Goal: Task Accomplishment & Management: Manage account settings

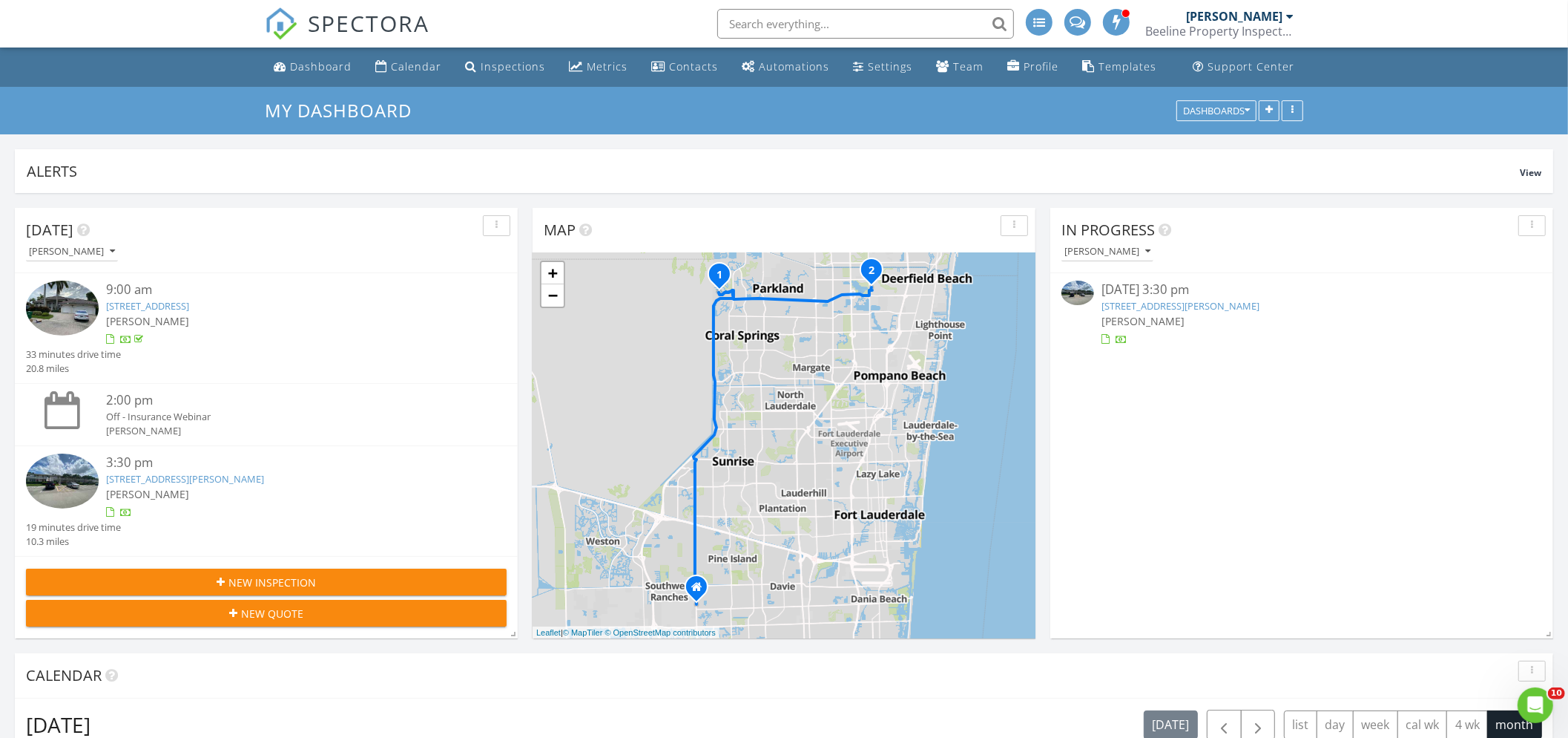
click at [1207, 302] on link "374 Tilford R , Deerfield Beach, FL 33442" at bounding box center [1180, 305] width 158 height 13
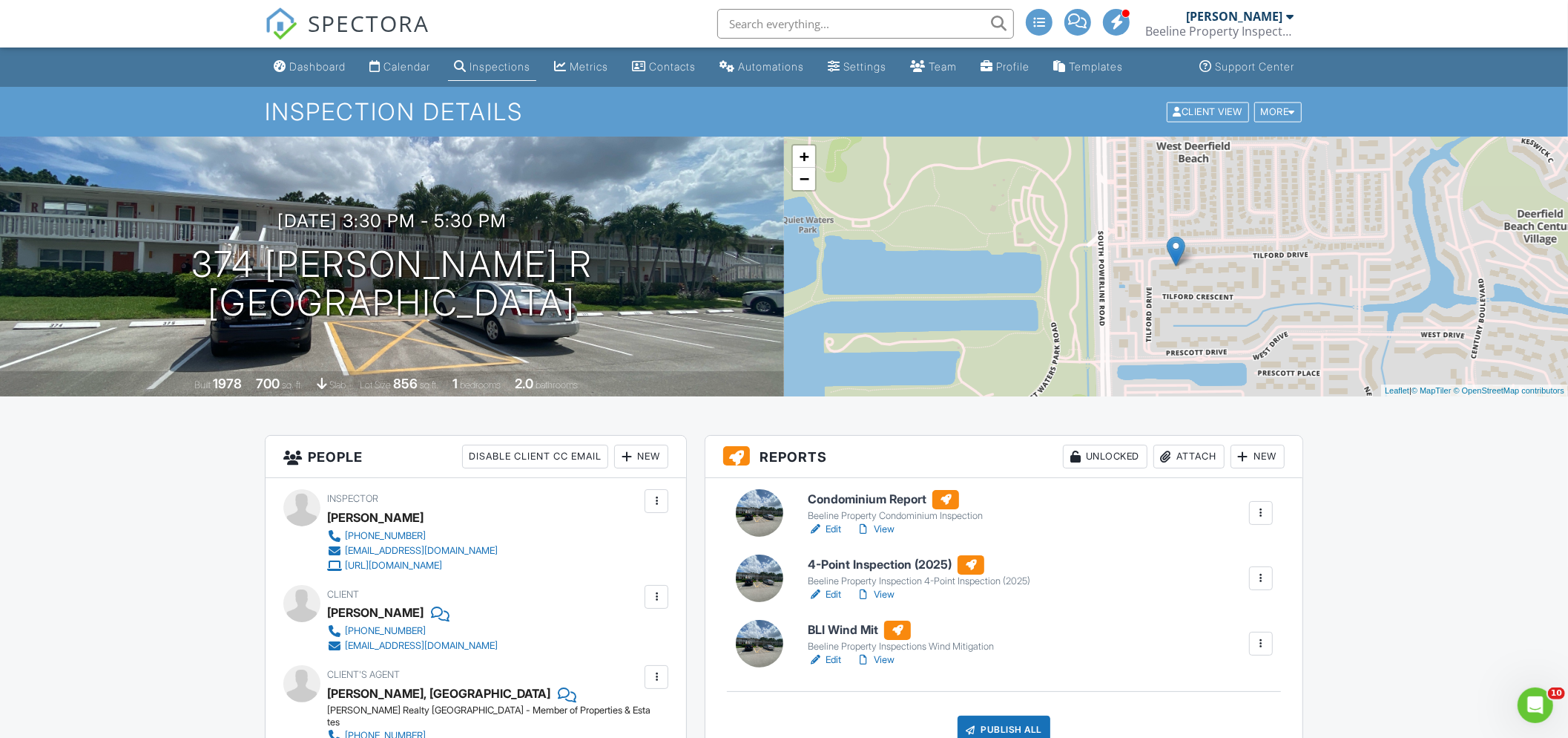
click at [831, 527] on link "Edit" at bounding box center [824, 529] width 34 height 15
click at [832, 659] on link "Edit" at bounding box center [824, 659] width 34 height 15
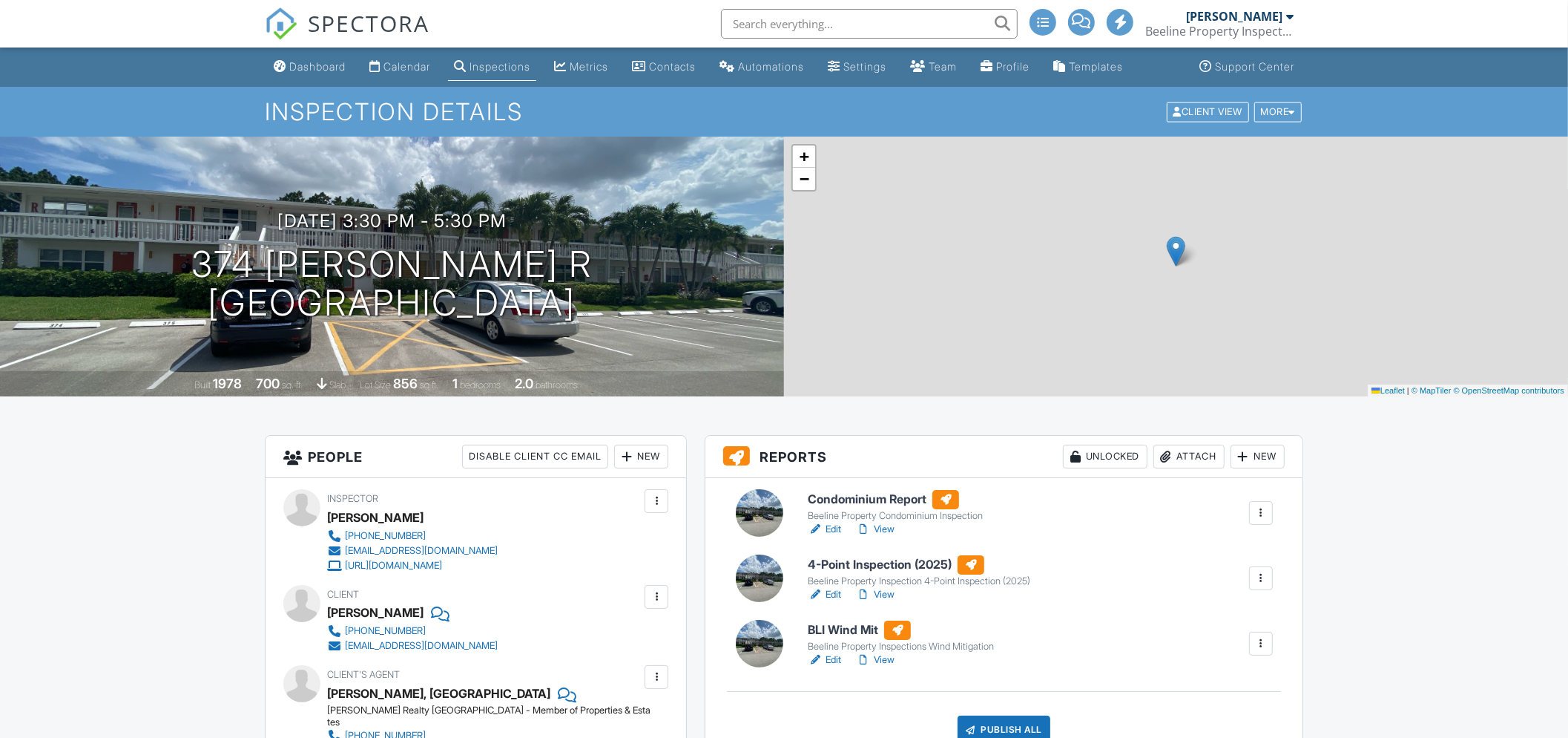
click at [832, 594] on link "Edit" at bounding box center [824, 594] width 34 height 15
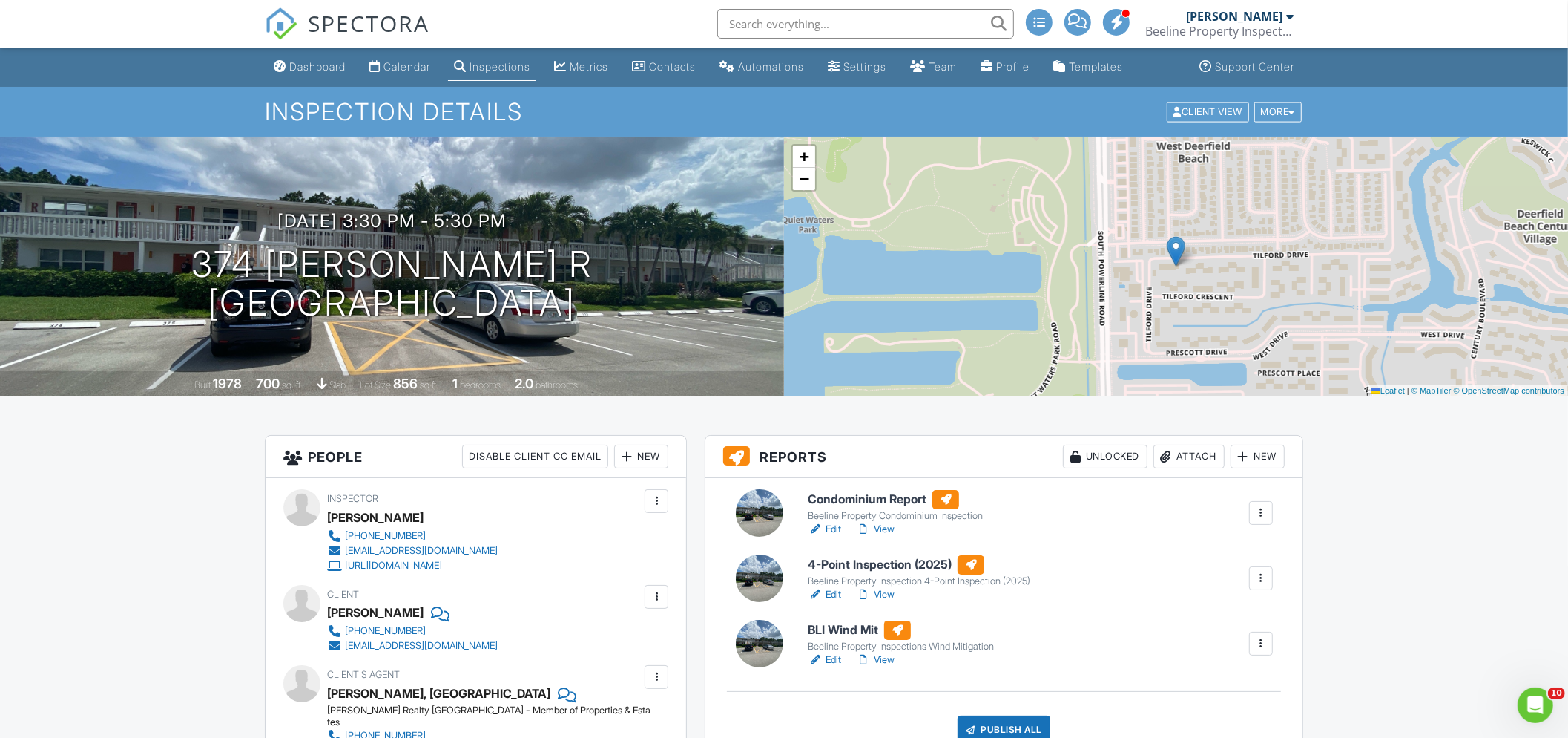
click at [1183, 453] on div "Attach" at bounding box center [1190, 456] width 72 height 24
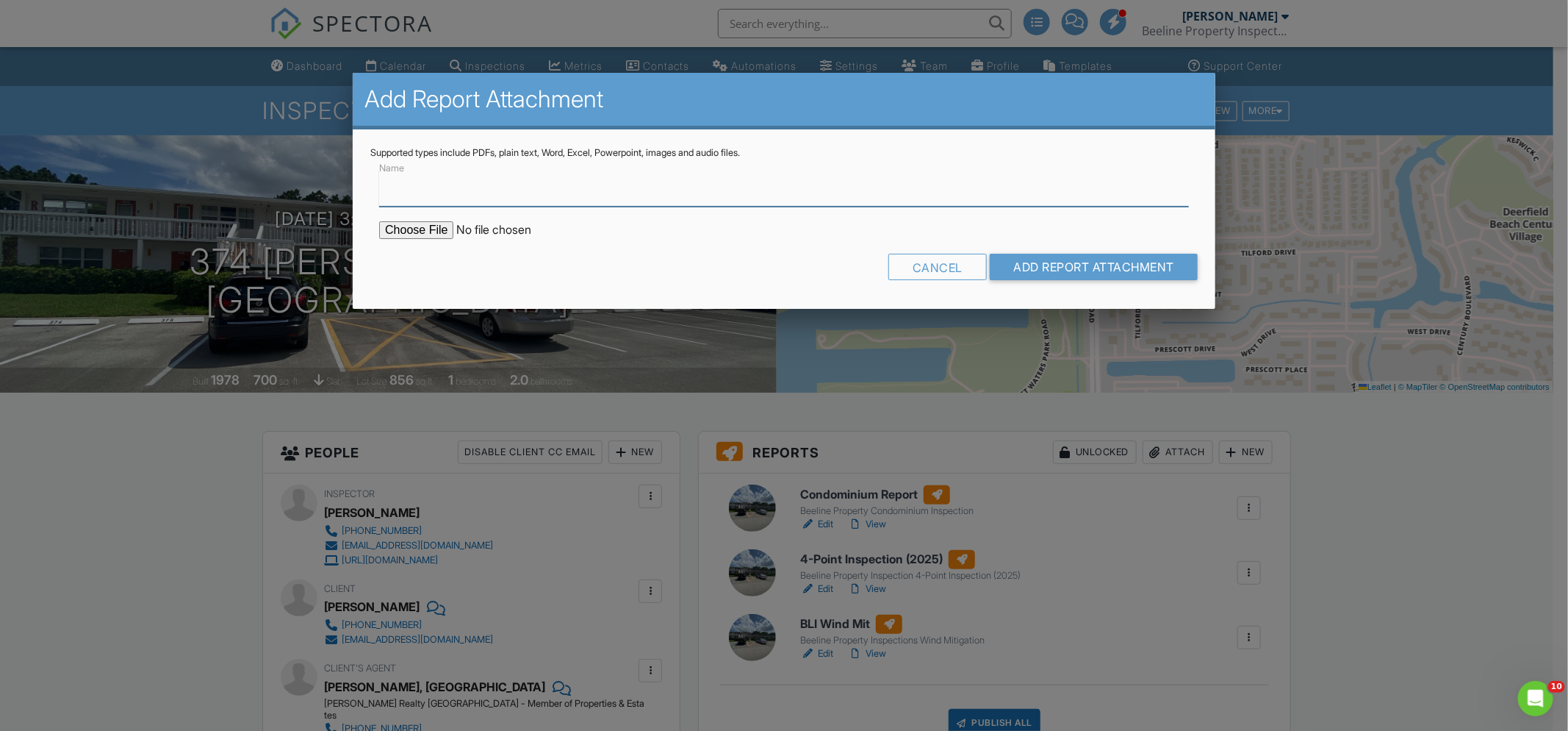
click at [609, 200] on input "Name" at bounding box center [783, 188] width 810 height 37
type input "Permits"
click at [443, 229] on input "file" at bounding box center [503, 230] width 249 height 18
type input "C:\fakepath\Plumbing Water Heater.pdf"
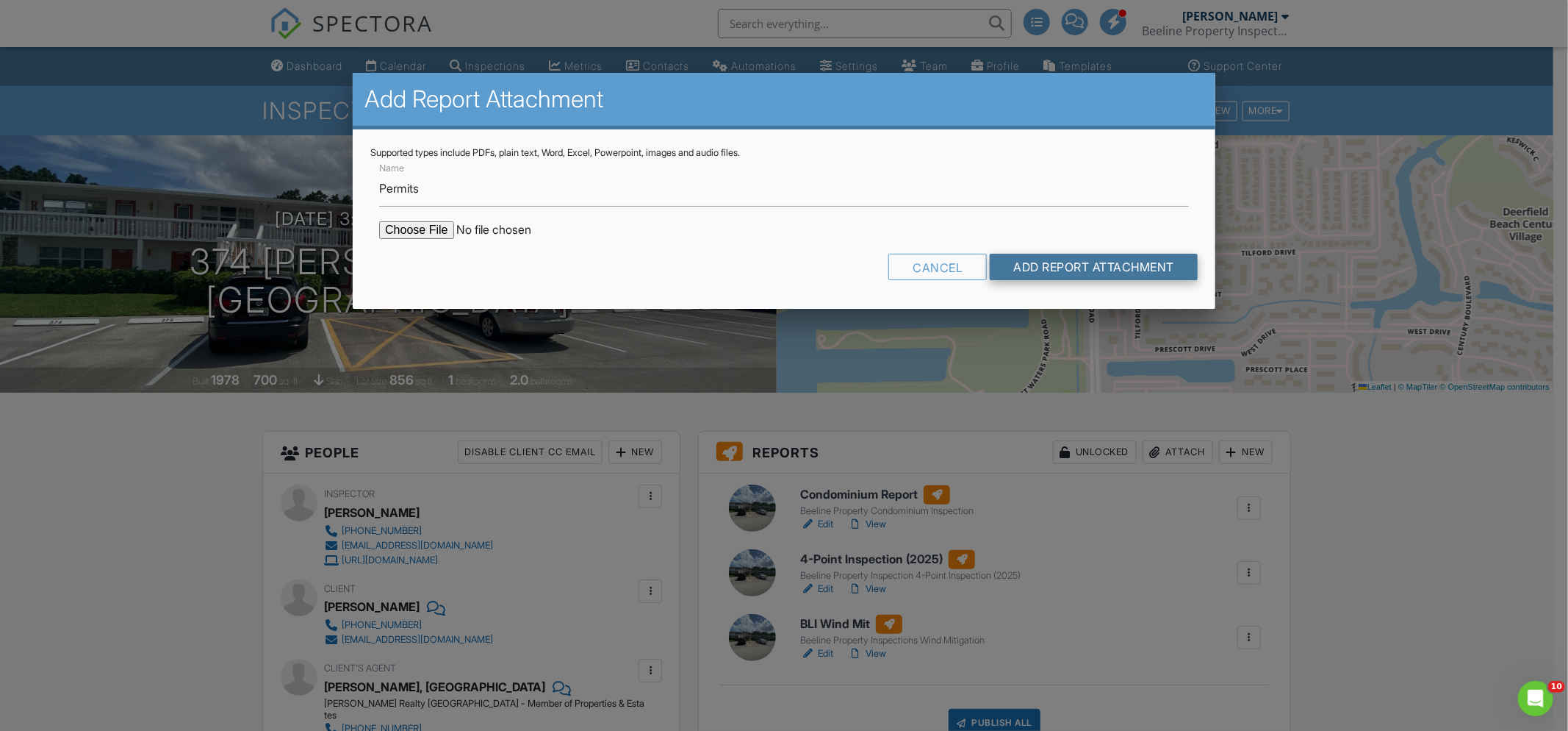
click at [1094, 261] on input "Add Report Attachment" at bounding box center [1094, 266] width 208 height 27
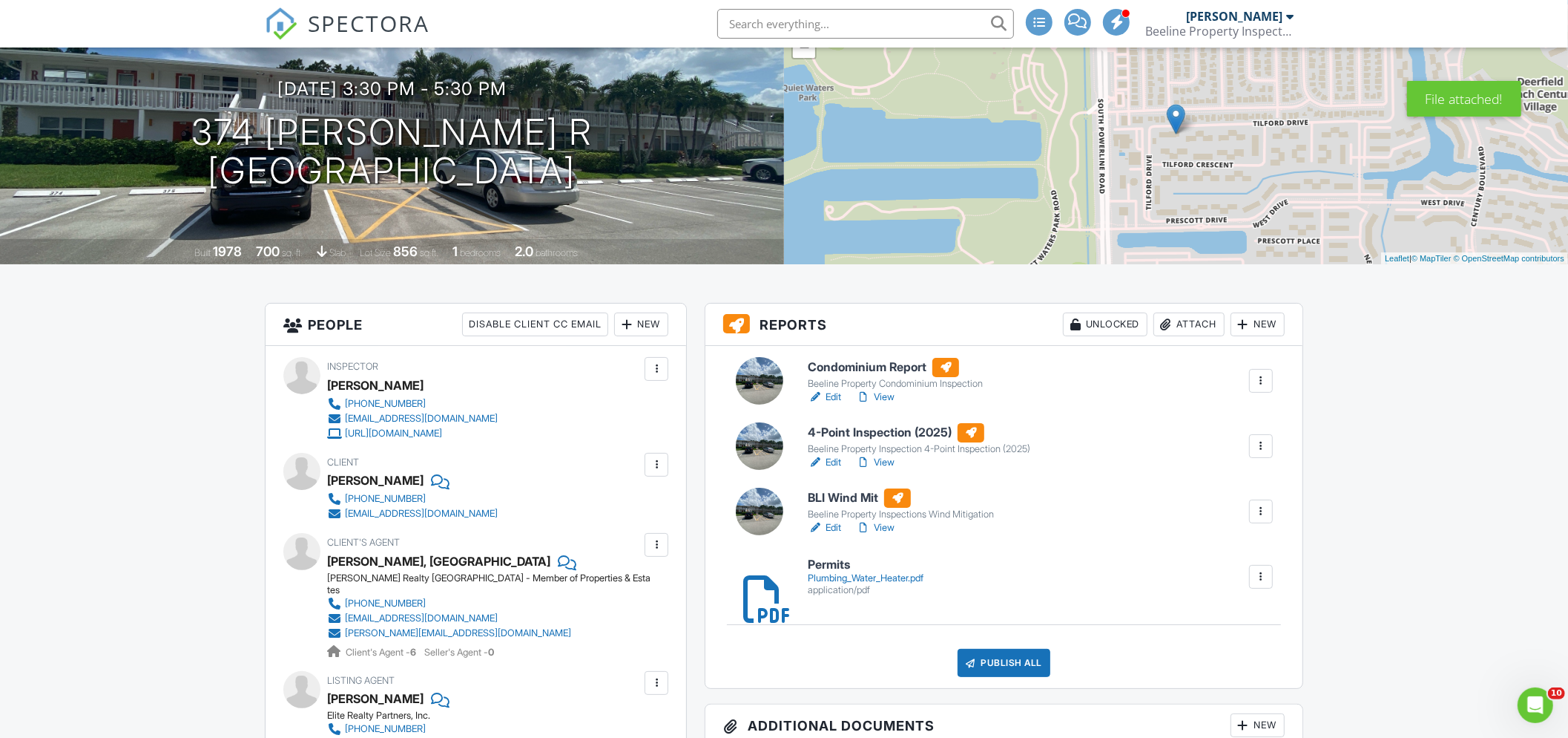
click at [1178, 328] on div "Attach" at bounding box center [1190, 325] width 72 height 24
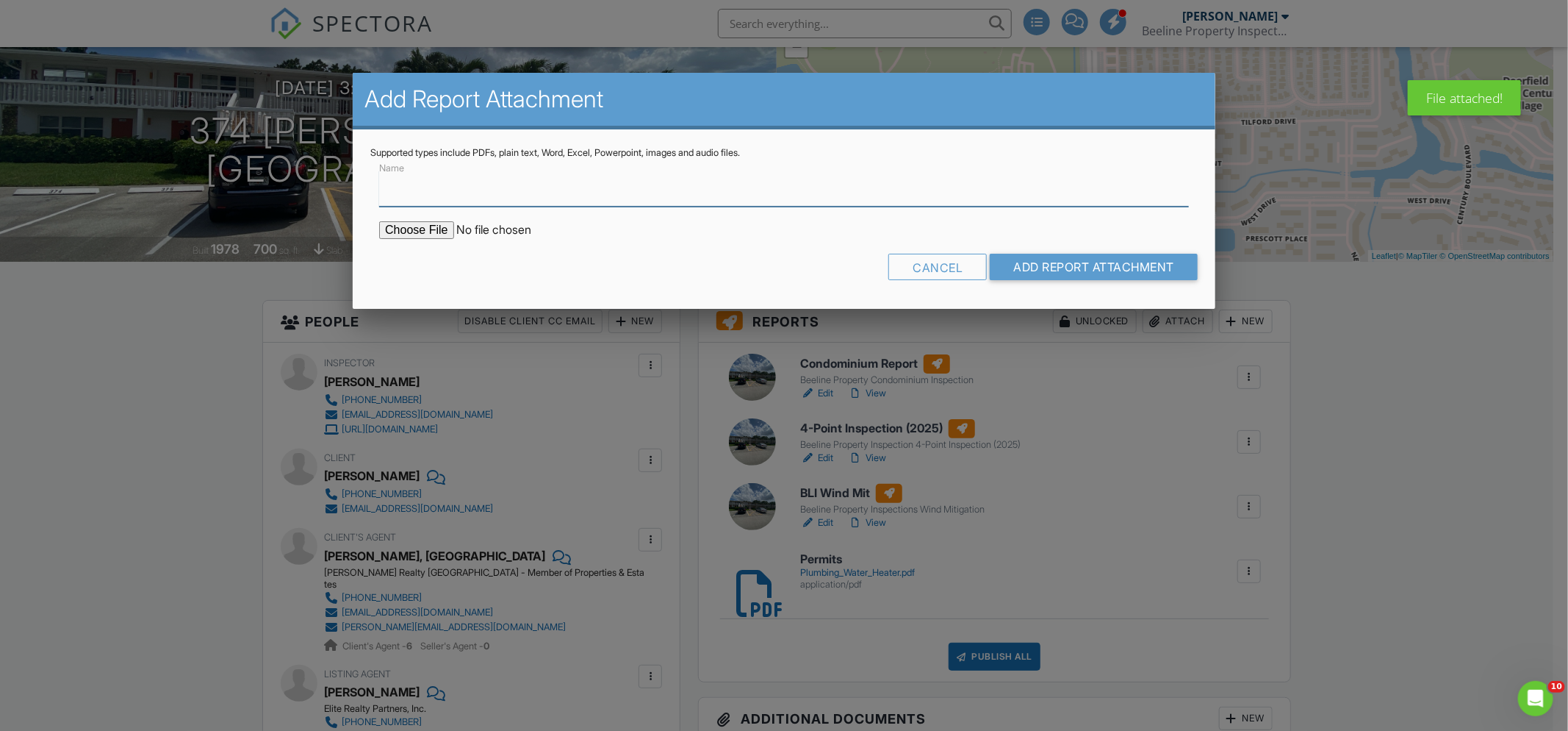
click at [557, 188] on input "Name" at bounding box center [783, 188] width 810 height 37
type input "Permits2"
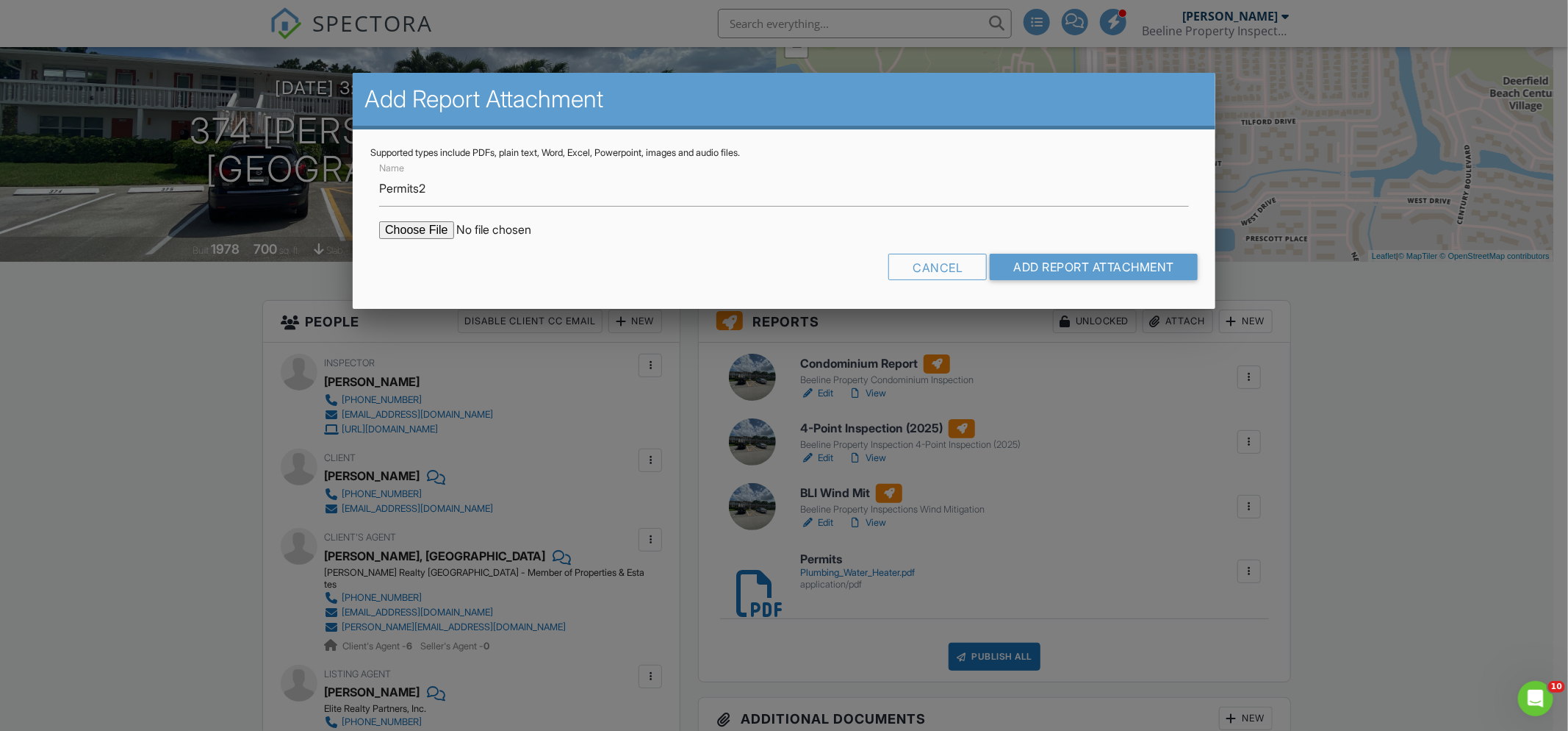
click at [442, 229] on input "file" at bounding box center [503, 230] width 249 height 18
type input "C:\fakepath\Permit # 203329 - ELECTRIC.pdf"
click at [1065, 263] on input "Add Report Attachment" at bounding box center [1094, 266] width 208 height 27
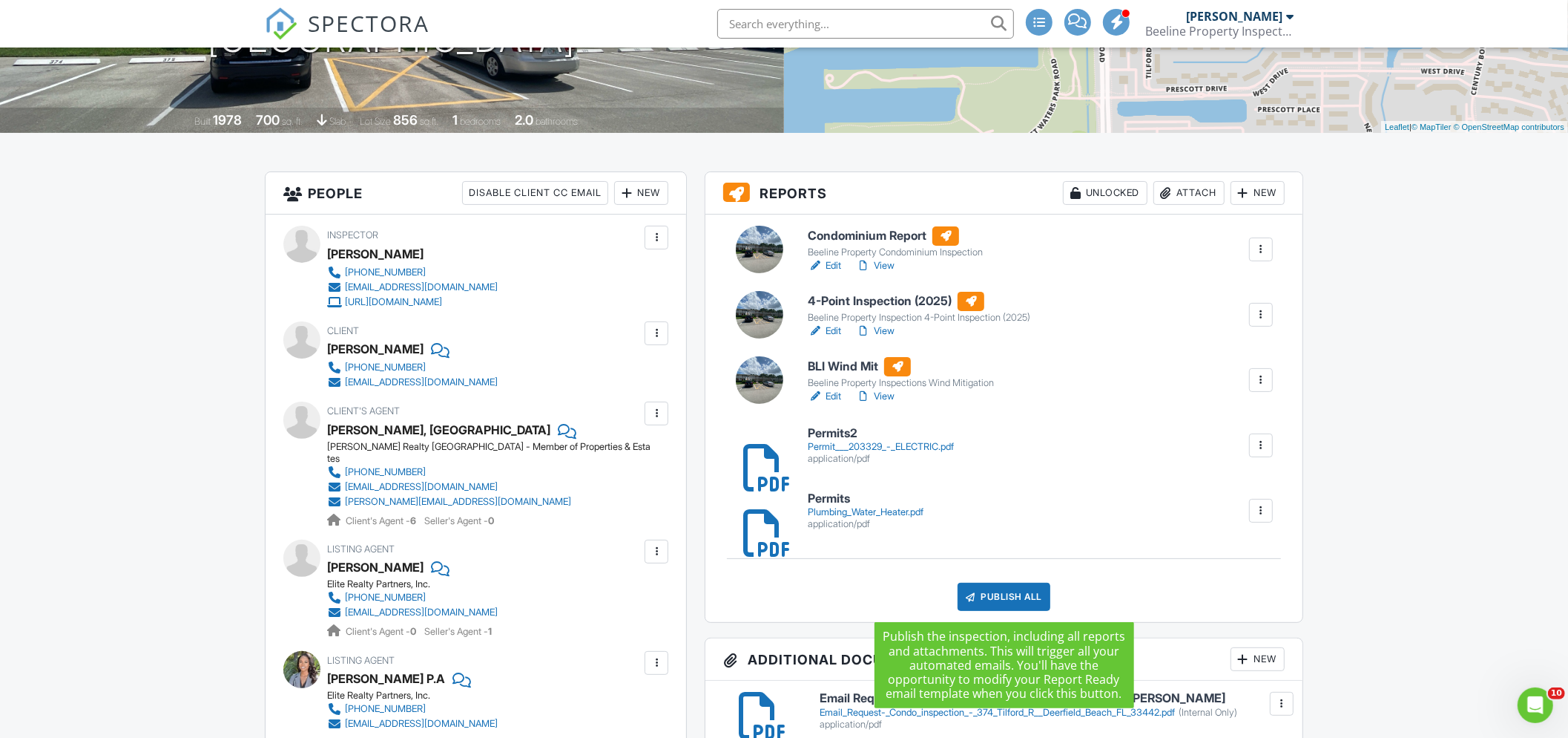
click at [997, 591] on div "Publish All" at bounding box center [1004, 597] width 93 height 28
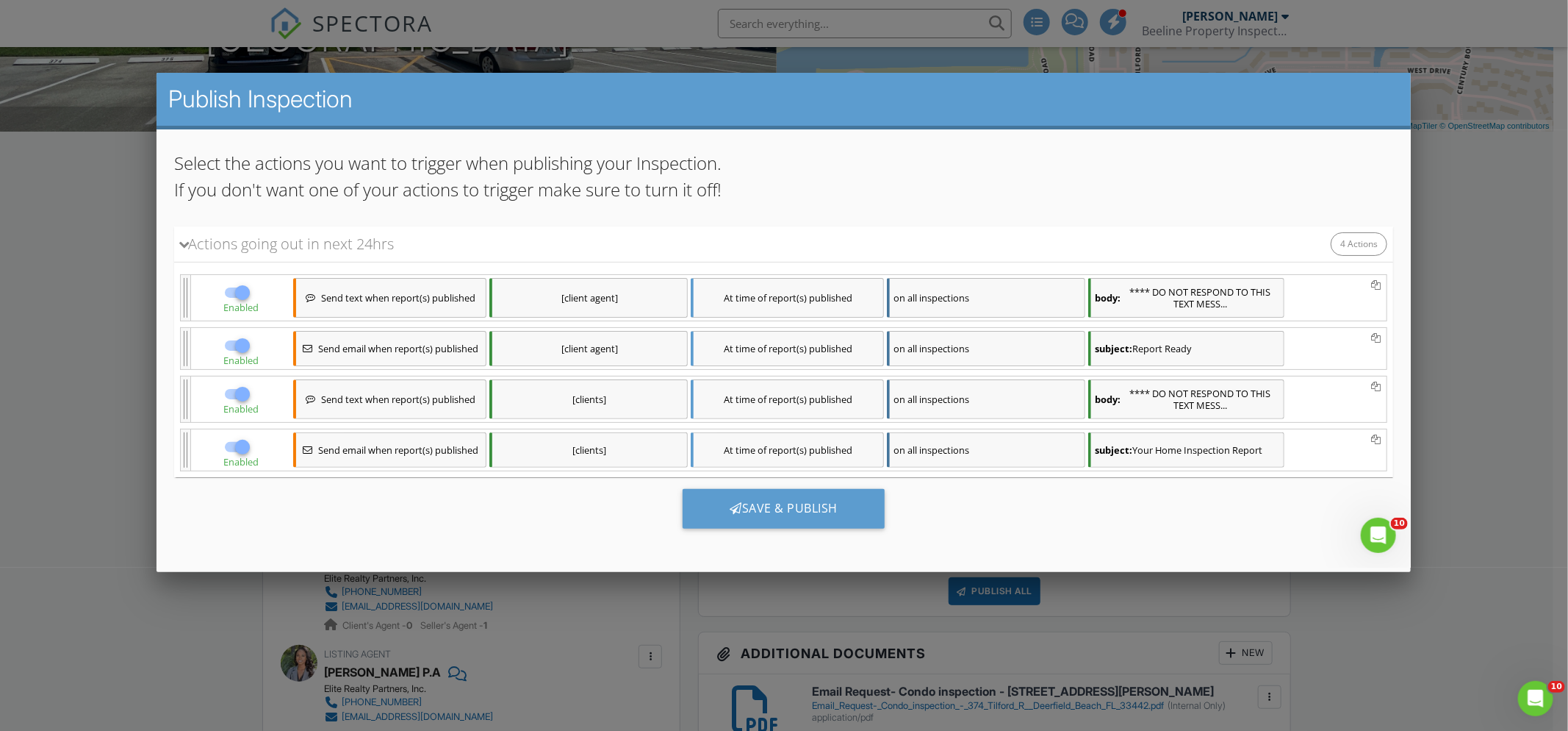
scroll to position [152, 0]
click at [788, 506] on div "Save & Publish" at bounding box center [783, 507] width 202 height 39
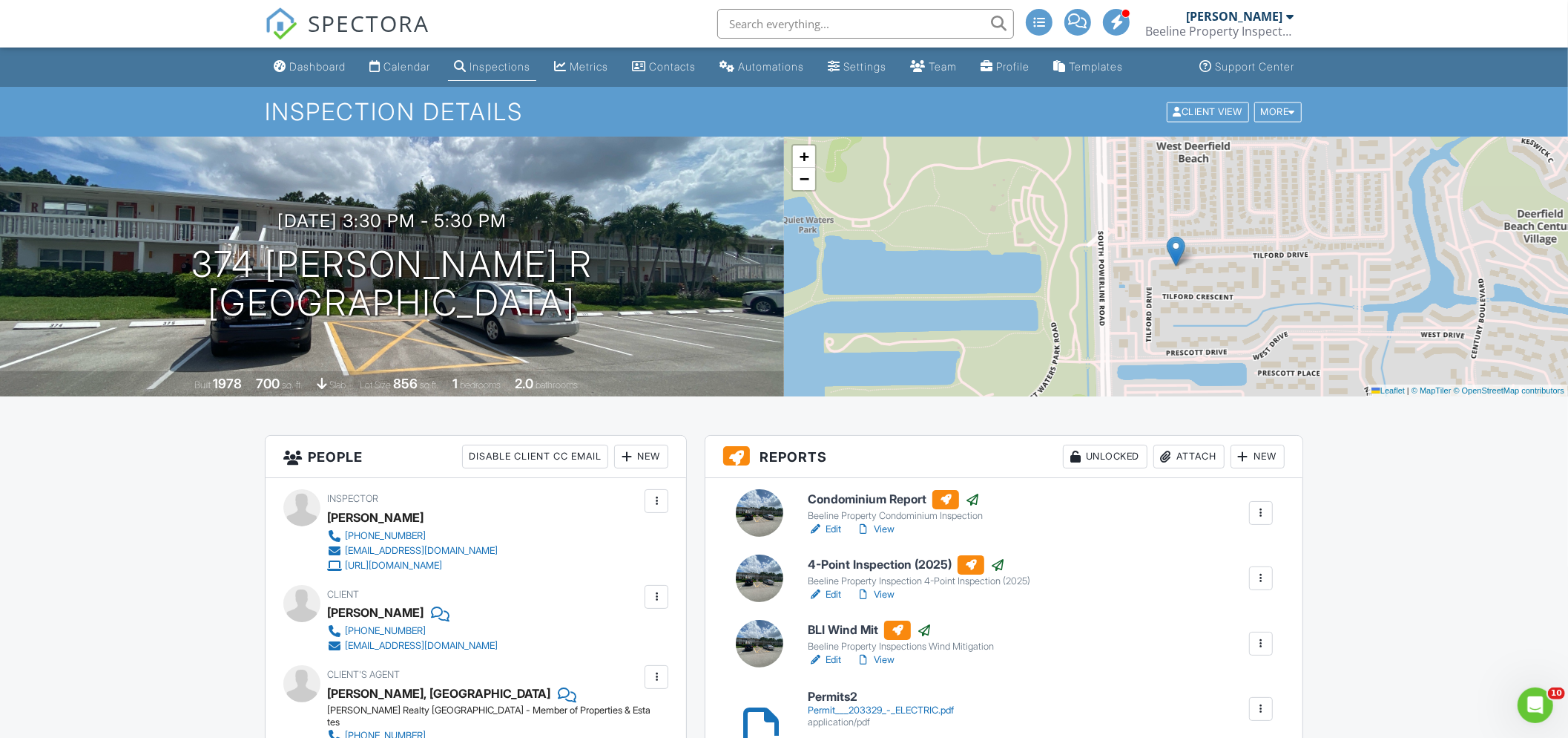
click at [886, 528] on link "View" at bounding box center [875, 529] width 39 height 15
click at [599, 67] on div "Metrics" at bounding box center [588, 66] width 39 height 13
